Goal: Transaction & Acquisition: Purchase product/service

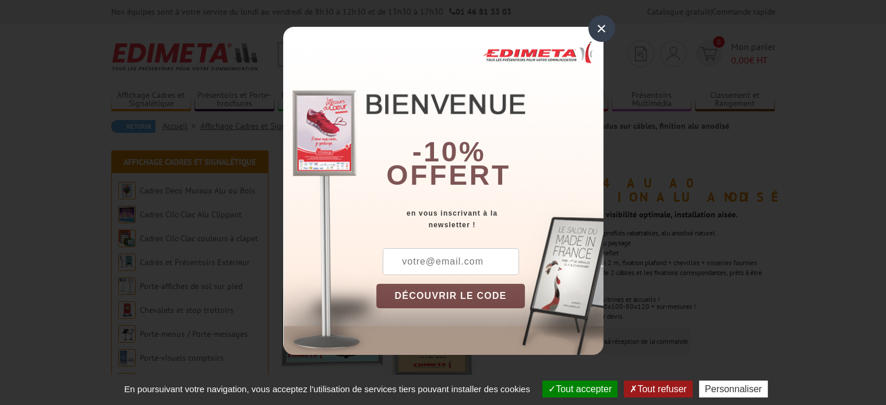
click at [602, 27] on div "×" at bounding box center [601, 28] width 27 height 27
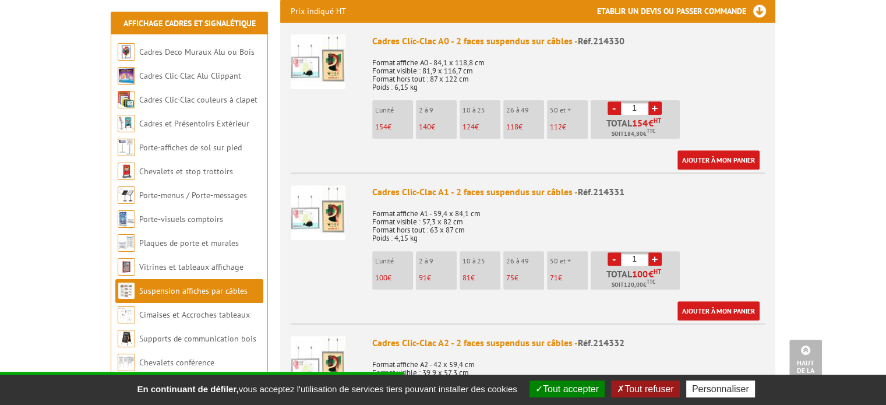
scroll to position [466, 0]
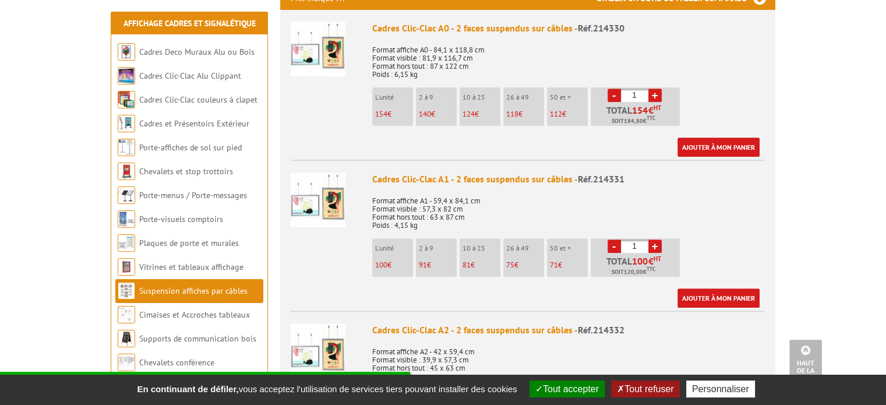
click at [446, 254] on li "2 à 9 91 €" at bounding box center [436, 257] width 41 height 38
click at [430, 255] on li "2 à 9 91 €" at bounding box center [436, 257] width 41 height 38
click at [426, 261] on p "91 €" at bounding box center [438, 265] width 38 height 8
click at [656, 243] on link "+" at bounding box center [654, 245] width 13 height 13
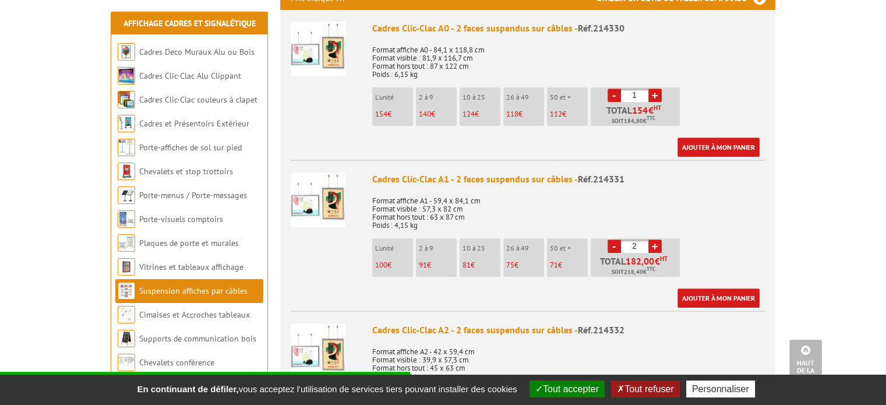
type input "3"
click at [731, 298] on link "Ajouter à mon panier" at bounding box center [718, 297] width 82 height 19
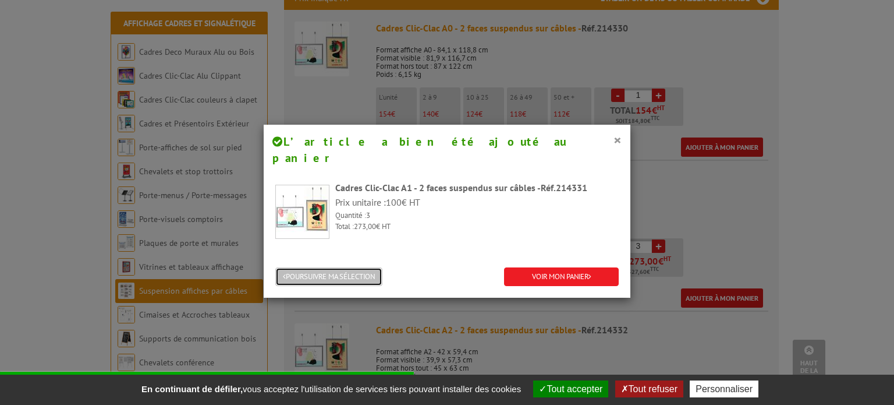
click at [345, 267] on button "POURSUIVRE MA SÉLECTION" at bounding box center [328, 276] width 107 height 19
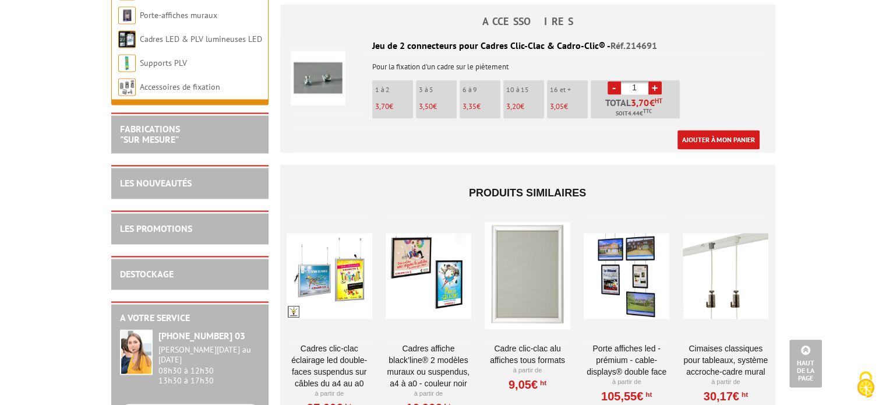
scroll to position [0, 0]
click at [149, 233] on link "LES PROMOTIONS" at bounding box center [156, 228] width 72 height 12
